Goal: Task Accomplishment & Management: Complete application form

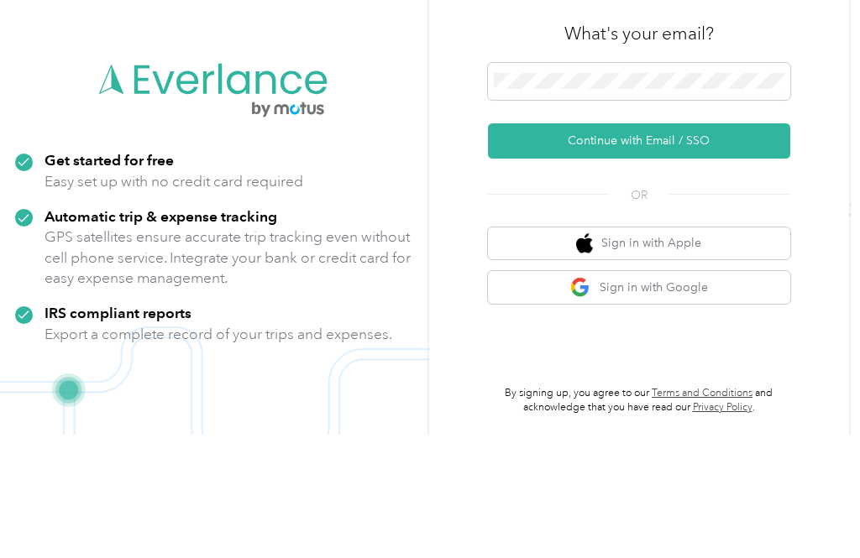
click at [635, 247] on button "Continue with Email / SSO" at bounding box center [639, 264] width 302 height 35
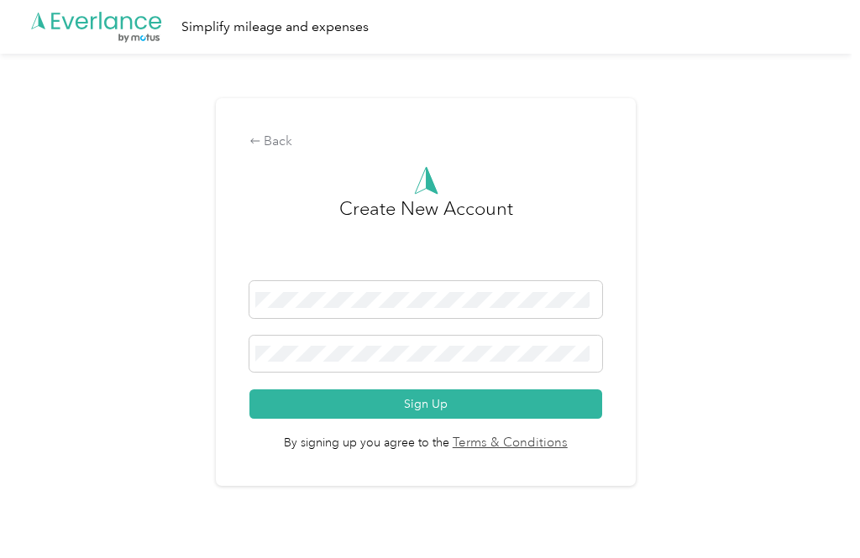
scroll to position [34, 0]
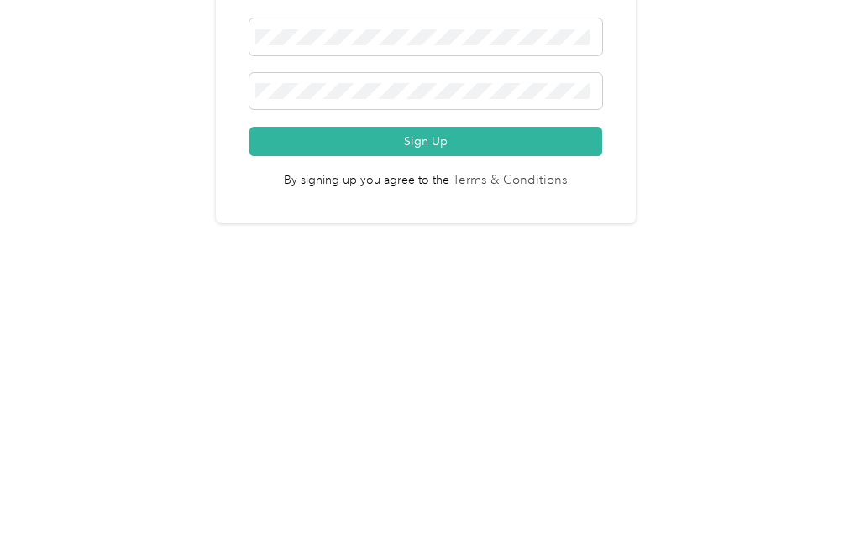
click at [448, 390] on button "Sign Up" at bounding box center [425, 404] width 353 height 29
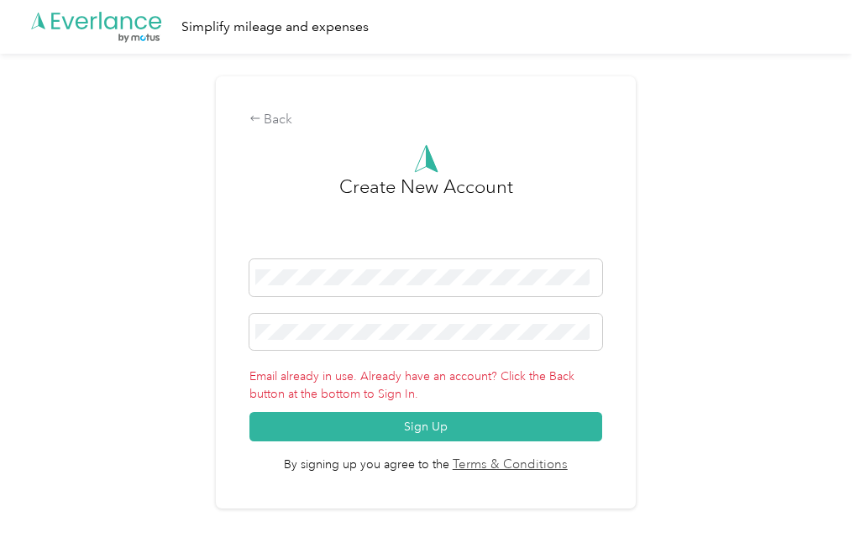
click at [264, 110] on div "Back" at bounding box center [425, 120] width 353 height 20
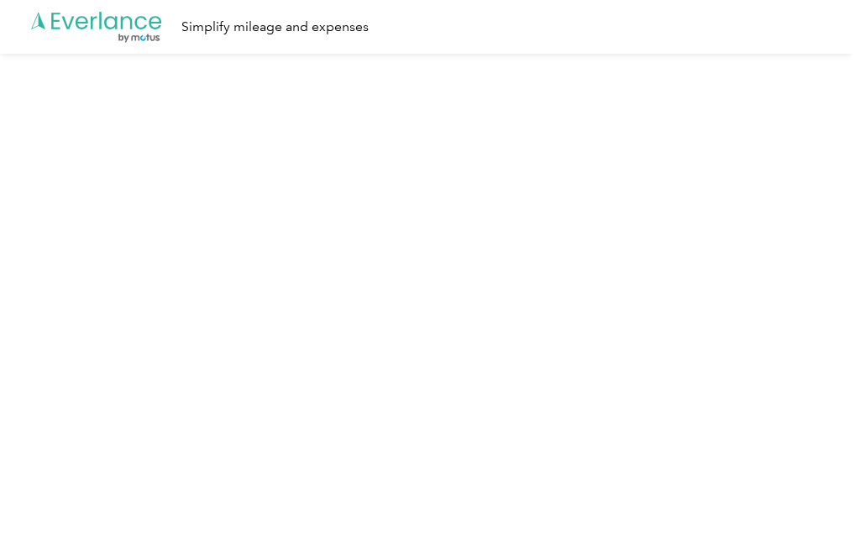
click at [269, 99] on html ".cls-1 { fill: #00adee; } .cls-2 { fill: #fff; } .cls-3 { fill: #707372; } .cls…" at bounding box center [425, 279] width 851 height 558
